Goal: Information Seeking & Learning: Learn about a topic

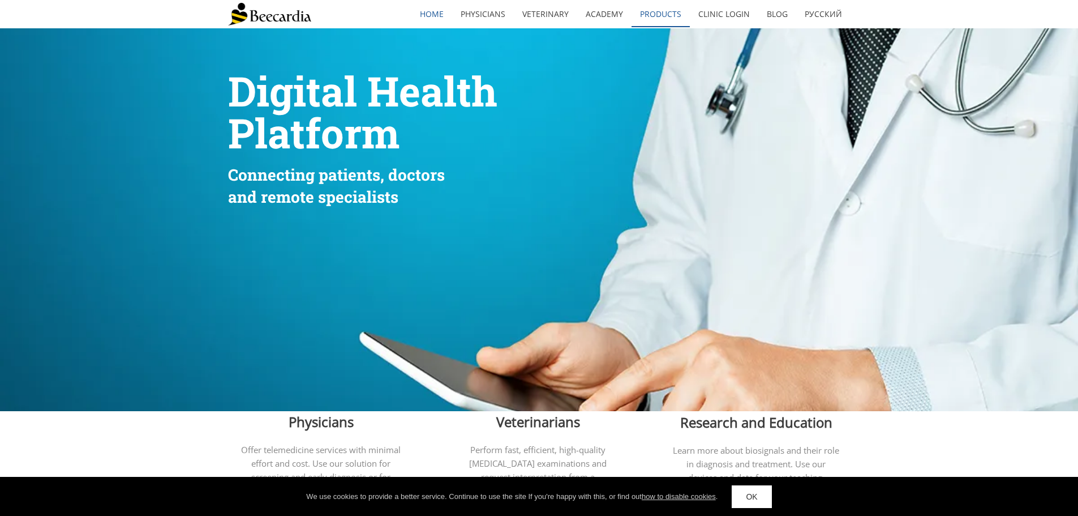
click at [666, 12] on link "Products" at bounding box center [661, 14] width 58 height 26
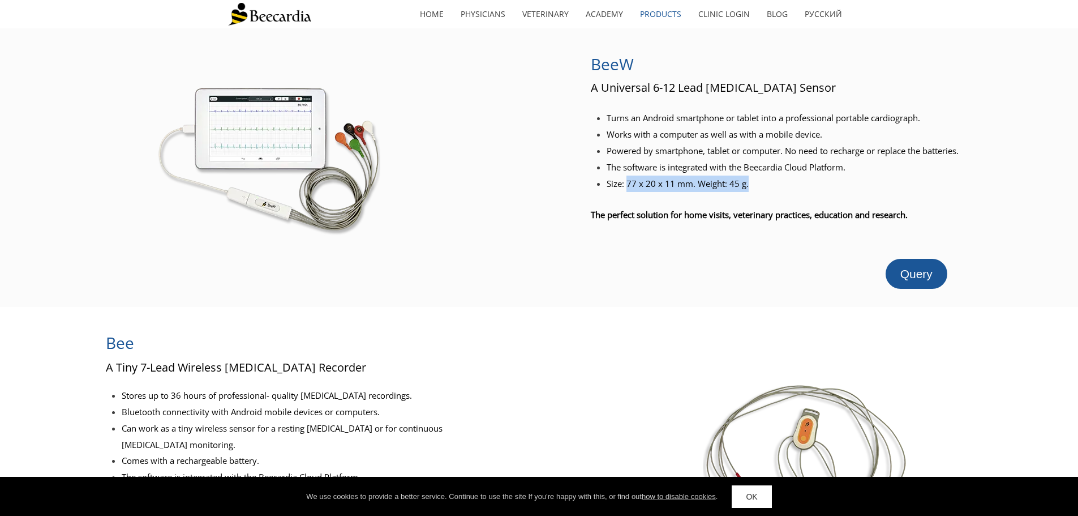
drag, startPoint x: 745, startPoint y: 185, endPoint x: 628, endPoint y: 186, distance: 117.2
click at [628, 186] on span "Size: 77 x 20 x 11 mm. Weight: 45 g." at bounding box center [678, 183] width 142 height 11
copy span "77 x 20 x 11 mm. Weight: 45 g."
click at [557, 339] on div at bounding box center [806, 450] width 544 height 251
